Goal: Task Accomplishment & Management: Use online tool/utility

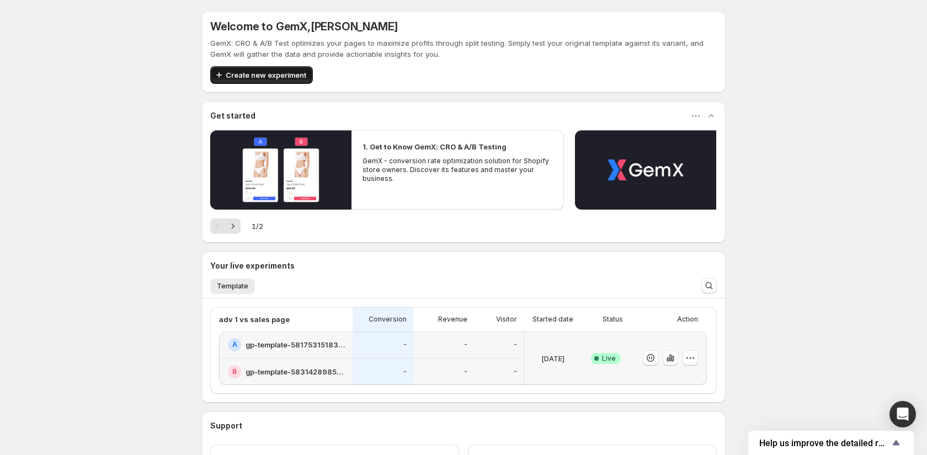
click at [278, 75] on span "Create new experiment" at bounding box center [266, 75] width 81 height 11
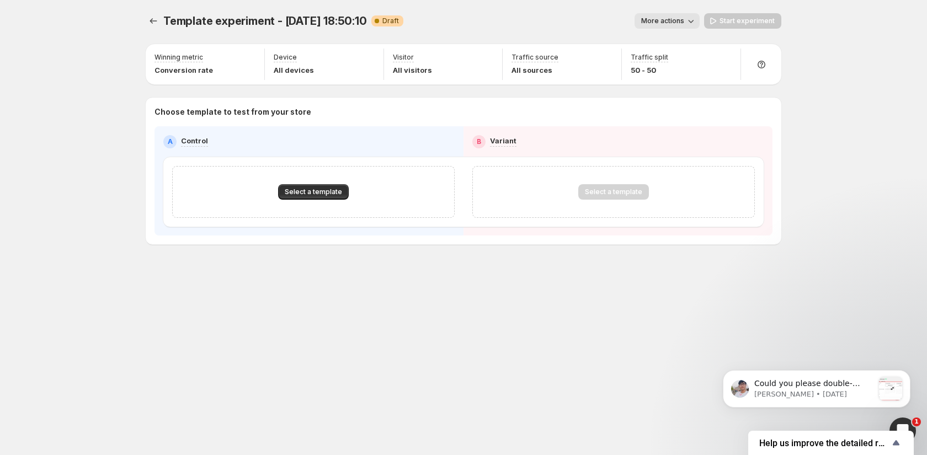
click at [281, 12] on div "Template experiment - Sep 14, 18:50:10. This page is ready Template experiment …" at bounding box center [464, 21] width 636 height 42
click at [281, 21] on span "Template experiment - Sep 14, 18:50:10" at bounding box center [265, 20] width 204 height 13
click at [309, 24] on span "Template experiment - Sep 14, 18:50:10" at bounding box center [265, 20] width 204 height 13
click at [311, 194] on span "Select a template" at bounding box center [313, 192] width 57 height 9
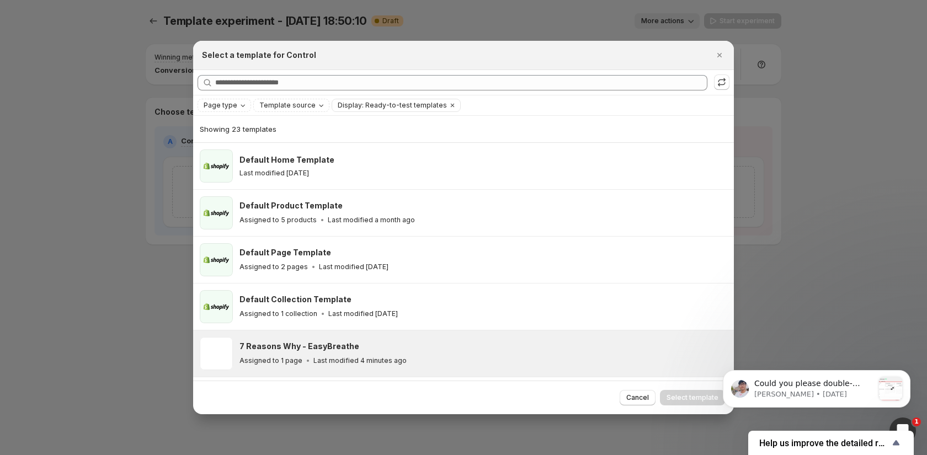
click at [371, 345] on div "7 Reasons Why - EasyBreathe" at bounding box center [482, 346] width 485 height 11
click at [700, 400] on span "Select template" at bounding box center [693, 398] width 52 height 9
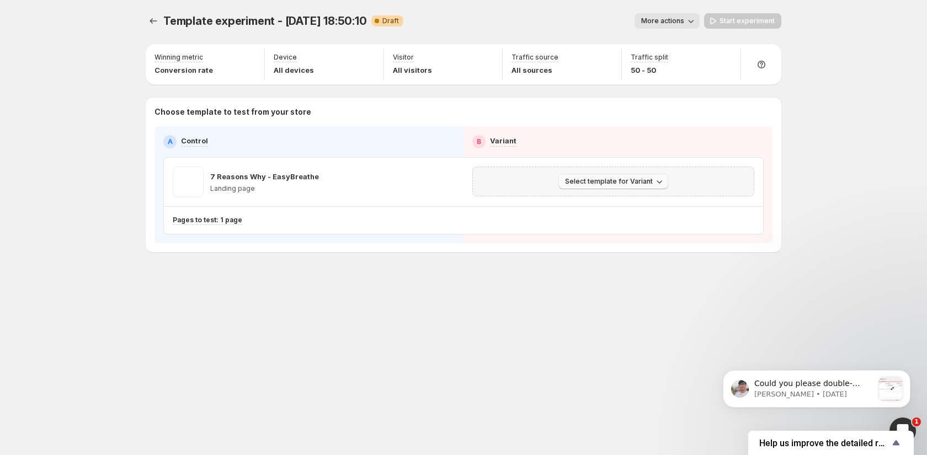
click at [610, 182] on span "Select template for Variant" at bounding box center [609, 181] width 88 height 9
click at [603, 203] on span "Select an existing template" at bounding box center [605, 203] width 93 height 9
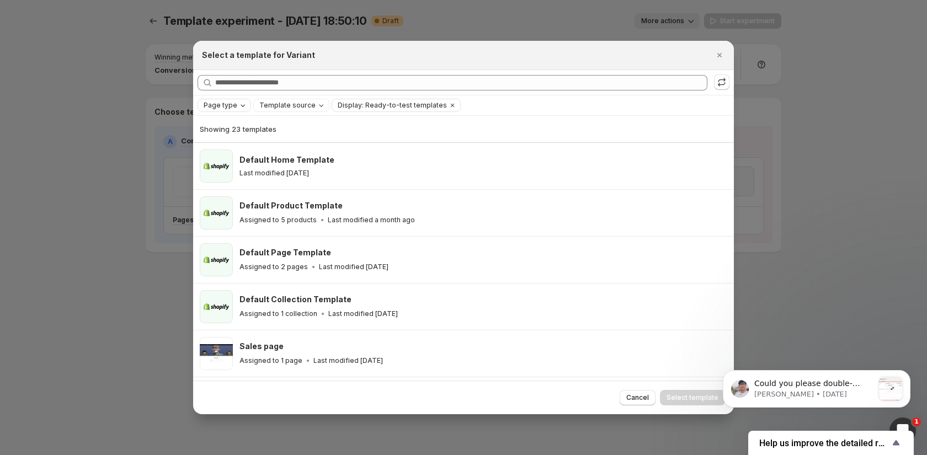
click at [236, 100] on div "Page type" at bounding box center [226, 105] width 46 height 11
click at [248, 152] on span "Product page" at bounding box center [242, 152] width 47 height 9
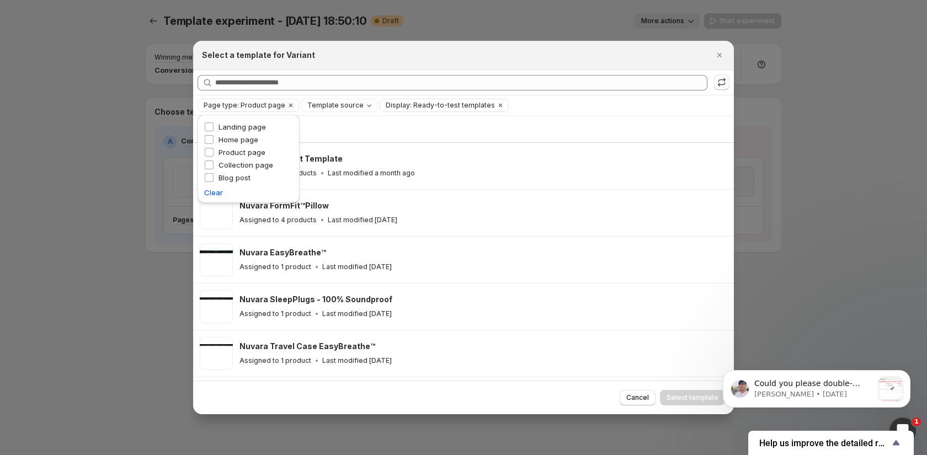
click at [376, 123] on div "Showing 5 templates" at bounding box center [464, 129] width 528 height 26
click at [289, 105] on icon "Clear" at bounding box center [290, 105] width 3 height 3
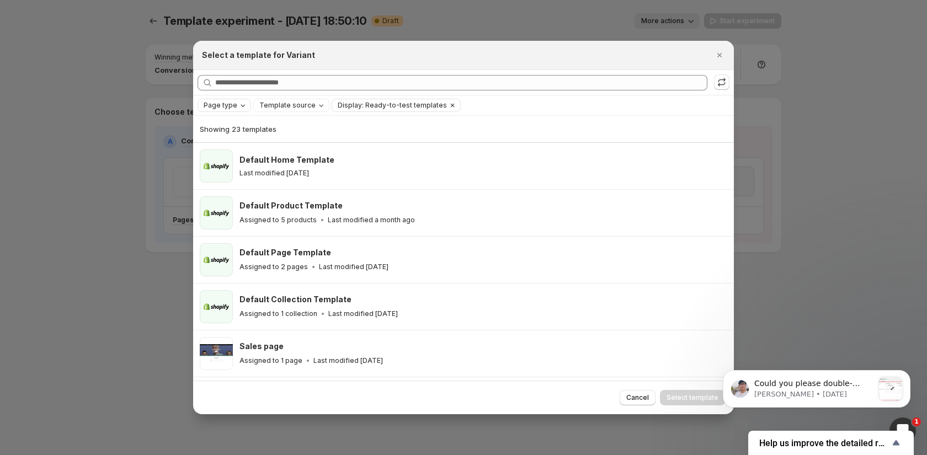
click at [448, 104] on icon "Clear" at bounding box center [452, 105] width 9 height 9
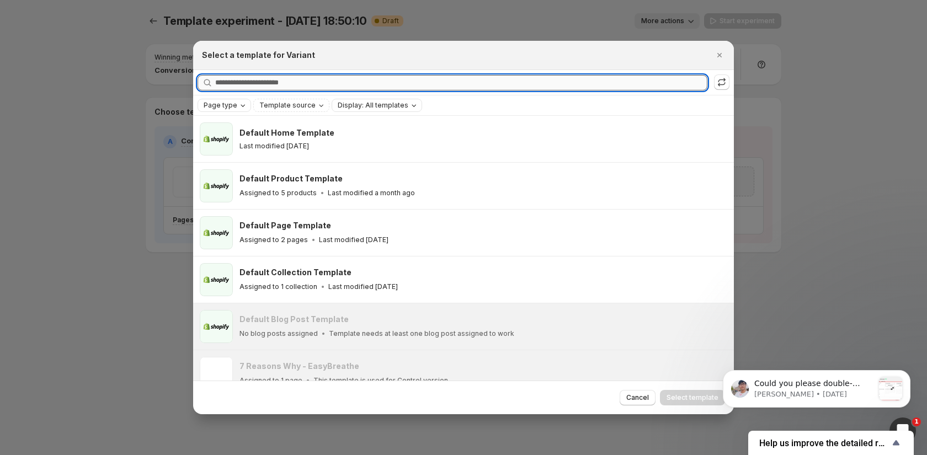
click at [300, 83] on input "Searching all templates" at bounding box center [461, 82] width 492 height 15
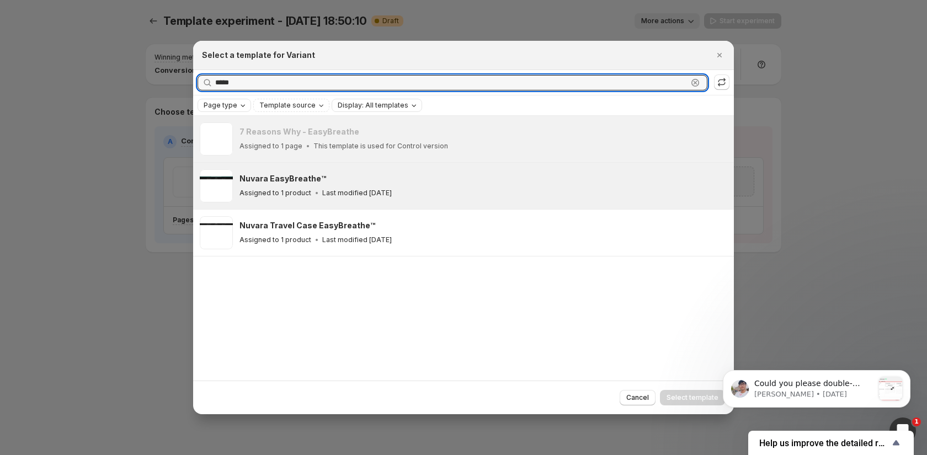
type input "*****"
click at [364, 182] on div "Nuvara EasyBreathe™" at bounding box center [482, 178] width 485 height 11
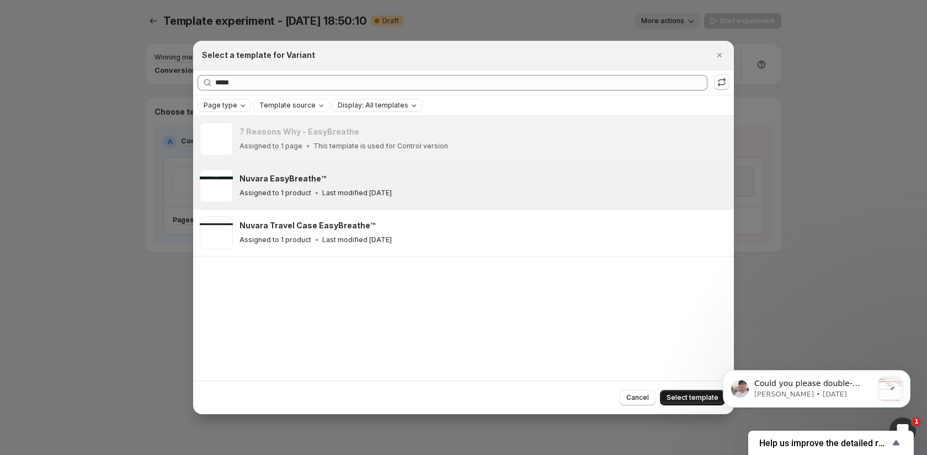
click at [677, 397] on span "Select template" at bounding box center [693, 398] width 52 height 9
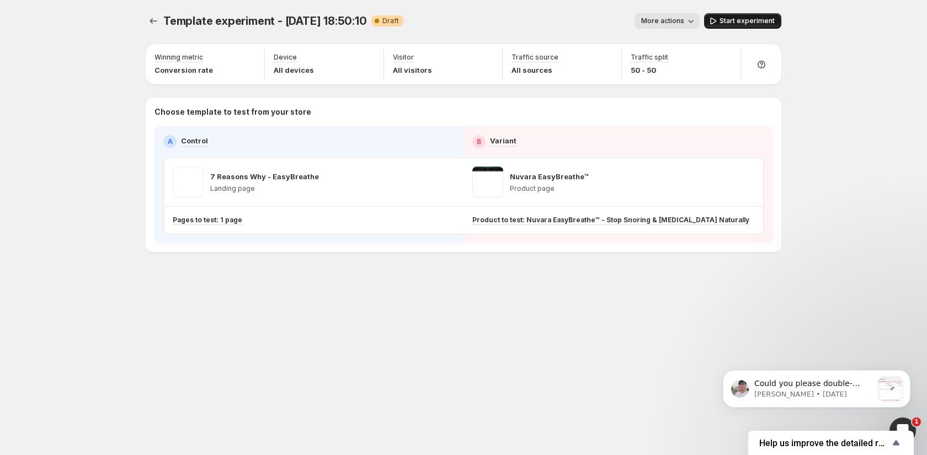
click at [730, 21] on span "Start experiment" at bounding box center [747, 21] width 55 height 9
click at [527, 282] on div "Template experiment - Sep 14, 18:50:10. This page is ready Template experiment …" at bounding box center [463, 156] width 662 height 312
click at [155, 24] on icon "Experiments" at bounding box center [153, 20] width 11 height 11
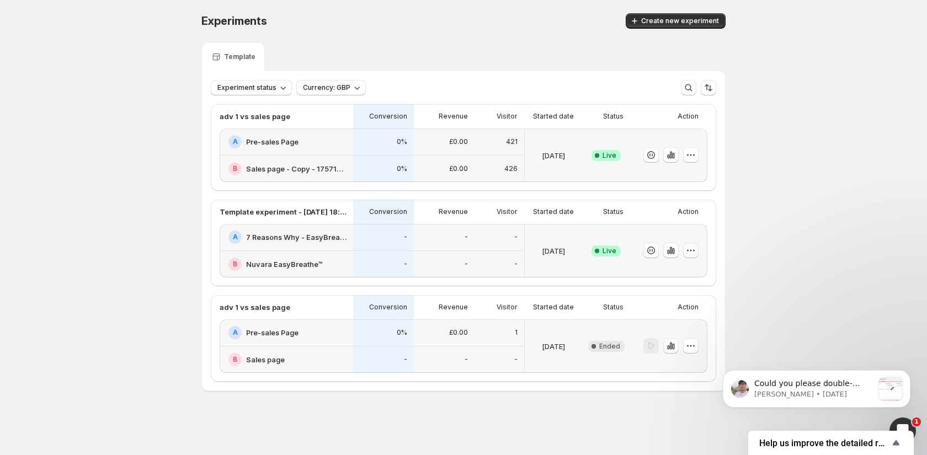
click at [695, 246] on icon "button" at bounding box center [690, 250] width 11 height 11
click at [677, 274] on span "Edit" at bounding box center [701, 272] width 115 height 11
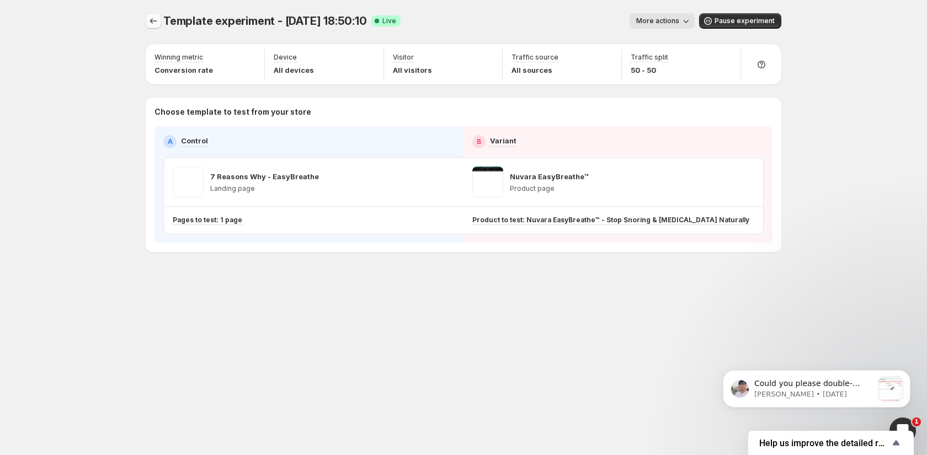
click at [148, 23] on icon "Experiments" at bounding box center [153, 20] width 11 height 11
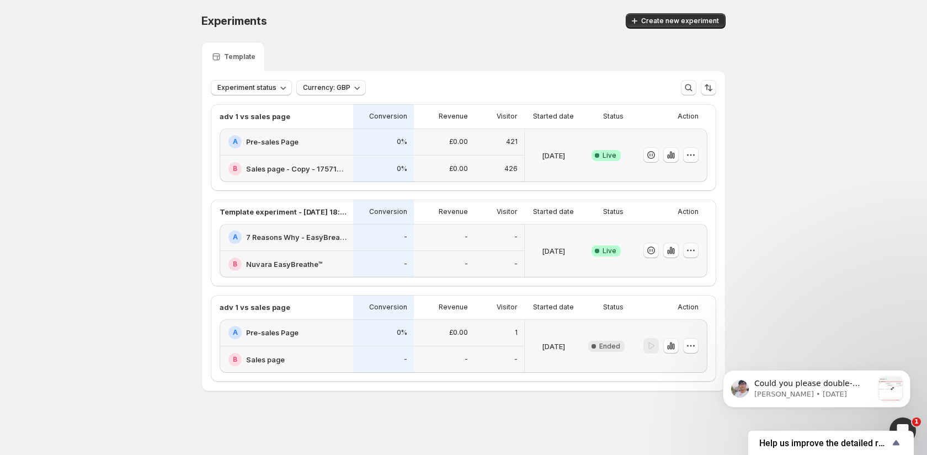
click at [693, 246] on icon "button" at bounding box center [690, 250] width 11 height 11
click at [667, 288] on span "Rename" at bounding box center [658, 291] width 28 height 9
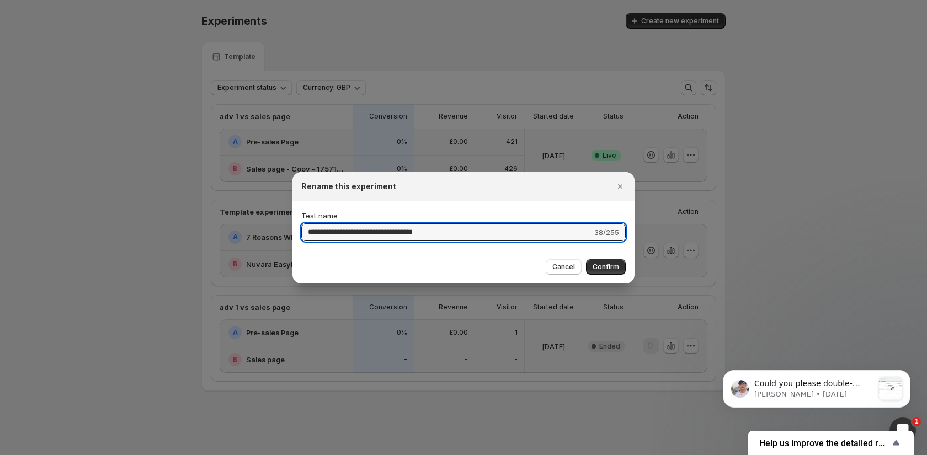
drag, startPoint x: 462, startPoint y: 232, endPoint x: 290, endPoint y: 212, distance: 172.7
click at [290, 451] on div "**********" at bounding box center [463, 451] width 927 height 0
type input "**********"
click at [606, 269] on span "Confirm" at bounding box center [606, 267] width 26 height 9
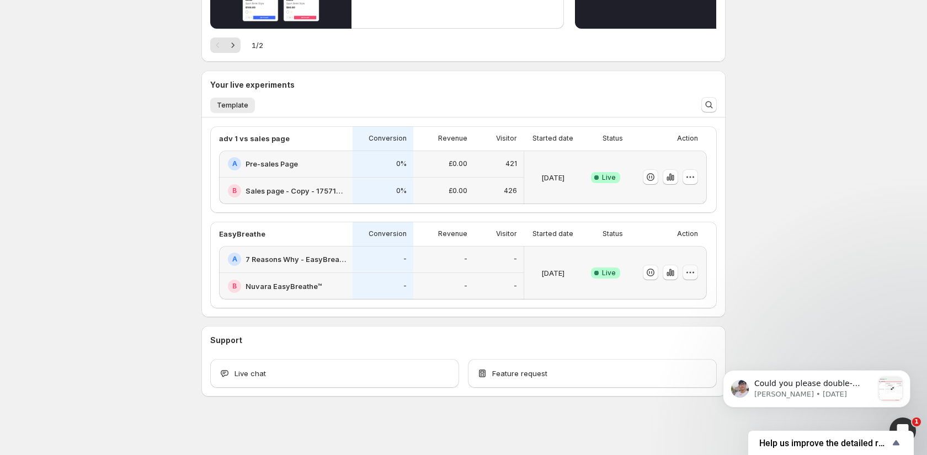
click at [688, 267] on icon "button" at bounding box center [690, 272] width 11 height 11
click at [667, 289] on span "Edit" at bounding box center [700, 294] width 115 height 11
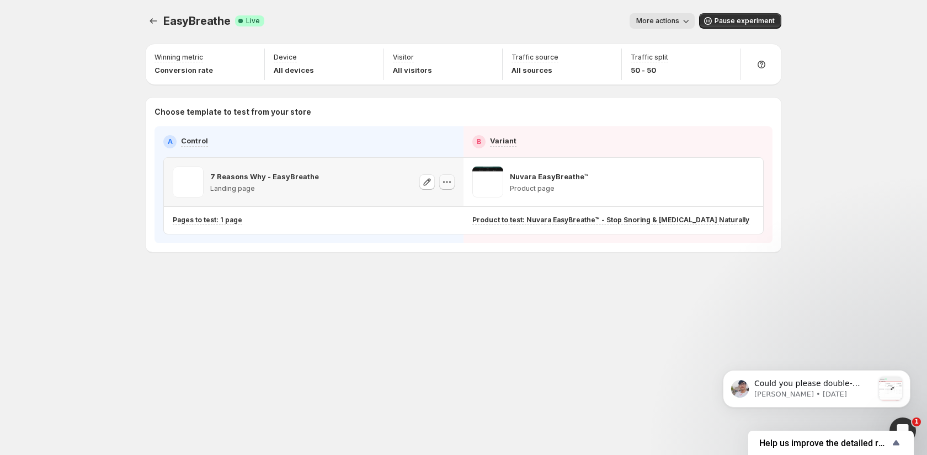
click at [446, 179] on icon "button" at bounding box center [447, 182] width 11 height 11
click at [205, 176] on div "7 Reasons Why - EasyBreathe Landing page" at bounding box center [246, 182] width 146 height 31
click at [187, 186] on span at bounding box center [188, 182] width 31 height 31
click at [248, 171] on p "7 Reasons Why - EasyBreathe" at bounding box center [264, 176] width 109 height 11
click at [247, 181] on p "7 Reasons Why - EasyBreathe" at bounding box center [264, 176] width 109 height 11
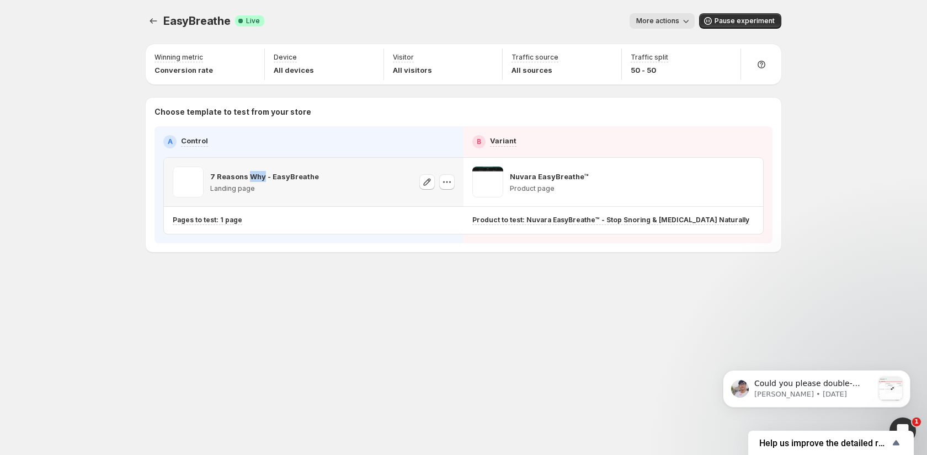
click at [247, 181] on p "7 Reasons Why - EasyBreathe" at bounding box center [264, 176] width 109 height 11
click at [432, 182] on icon "button" at bounding box center [427, 182] width 11 height 11
click at [59, 175] on div "EasyBreathe. This page is ready EasyBreathe Success Complete Live More actions …" at bounding box center [463, 227] width 927 height 455
click at [151, 22] on icon "Experiments" at bounding box center [153, 21] width 7 height 6
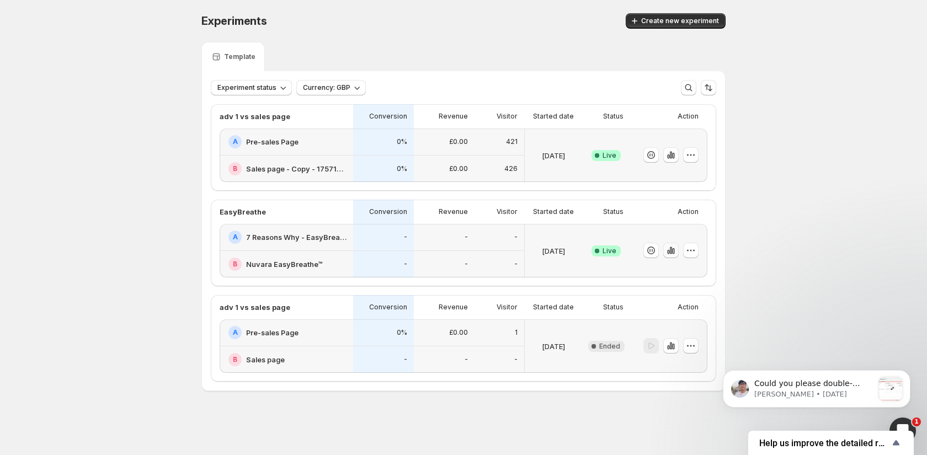
click at [673, 252] on icon "button" at bounding box center [671, 250] width 11 height 11
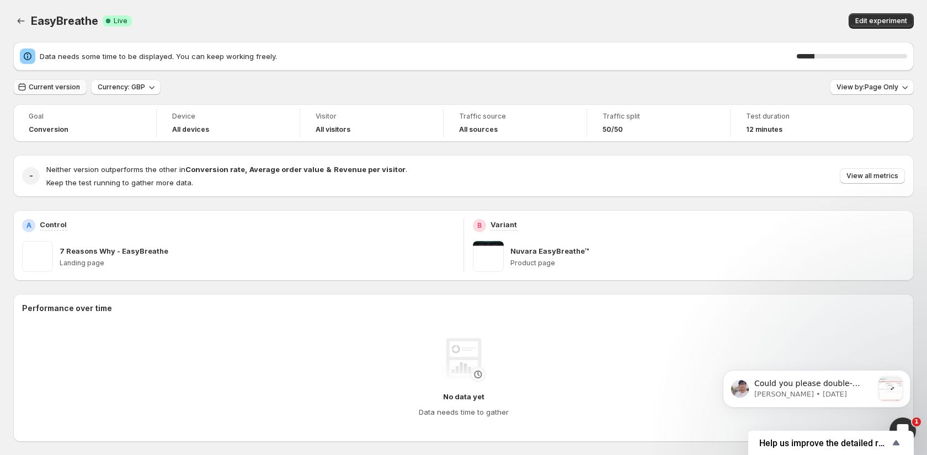
click at [48, 85] on span "Current version" at bounding box center [54, 87] width 51 height 9
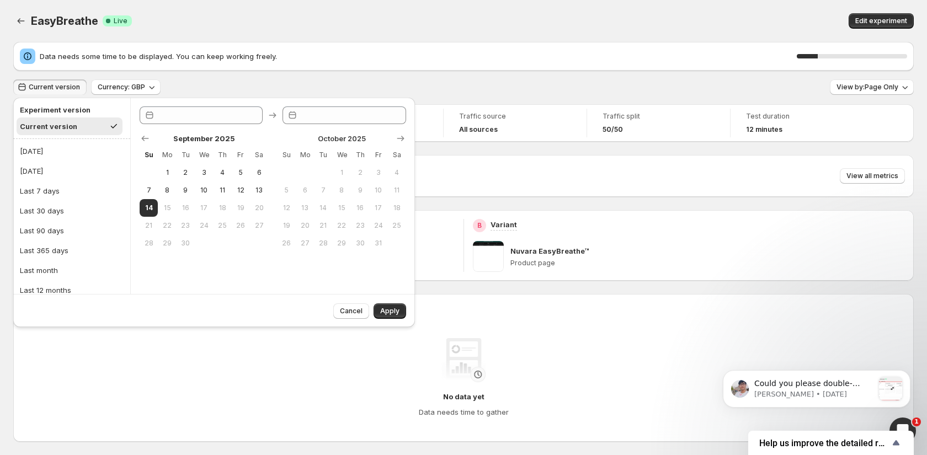
type input "**********"
click at [462, 94] on div "Current version Currency: GBP View by: Page Only" at bounding box center [463, 87] width 901 height 16
